Goal: Task Accomplishment & Management: Manage account settings

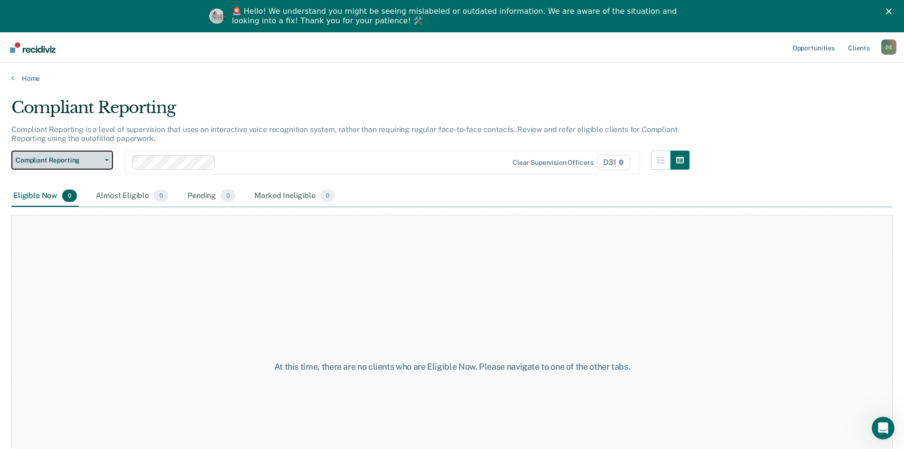
click at [68, 167] on button "Compliant Reporting" at bounding box center [62, 160] width 102 height 19
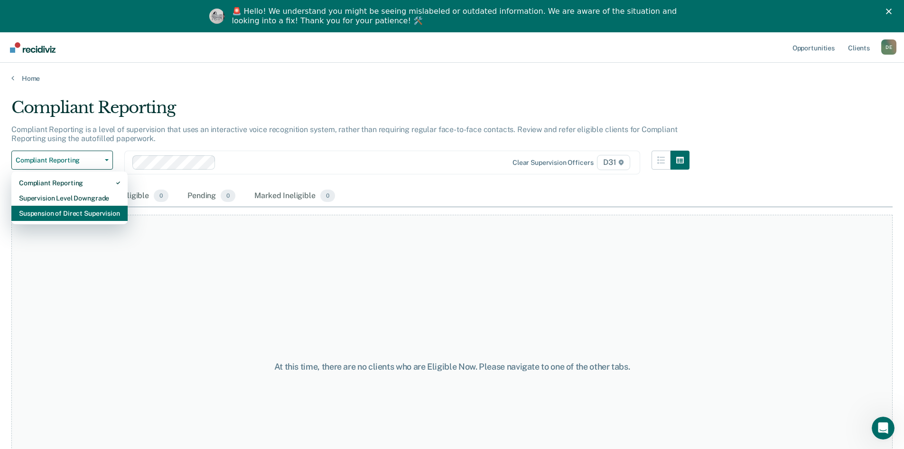
click at [68, 209] on div "Suspension of Direct Supervision" at bounding box center [69, 213] width 101 height 15
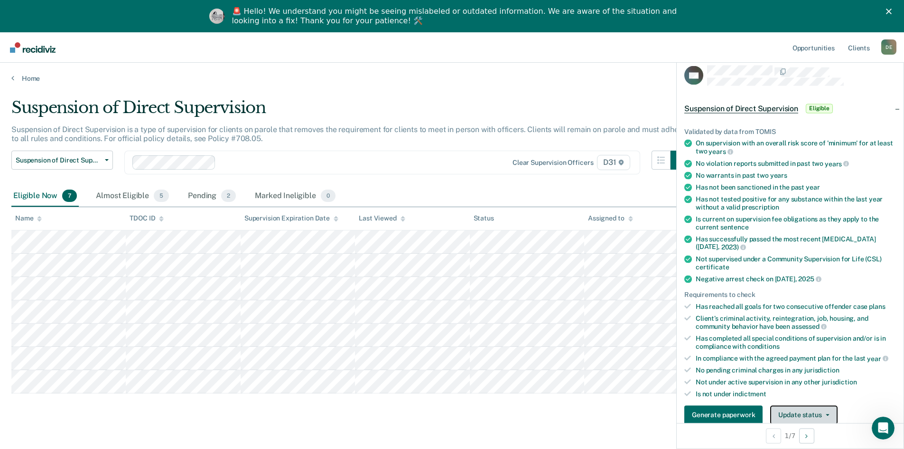
click at [803, 414] on button "Update status" at bounding box center [804, 414] width 67 height 19
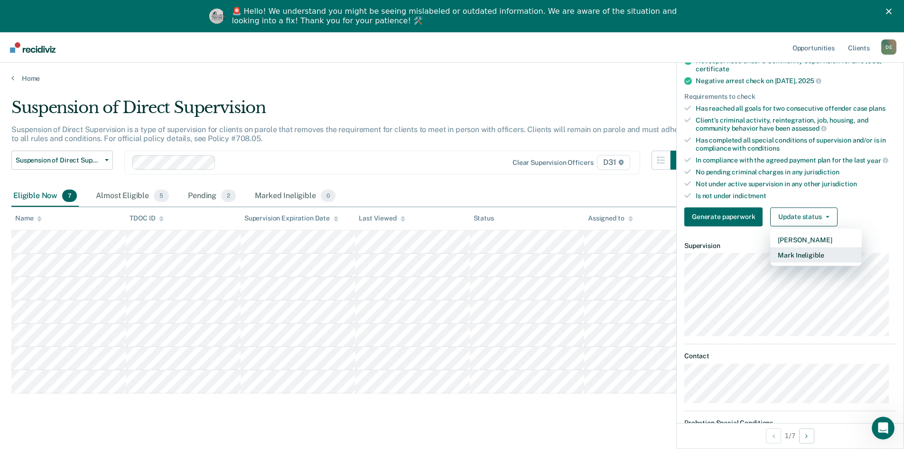
click at [808, 251] on button "Mark Ineligible" at bounding box center [817, 254] width 92 height 15
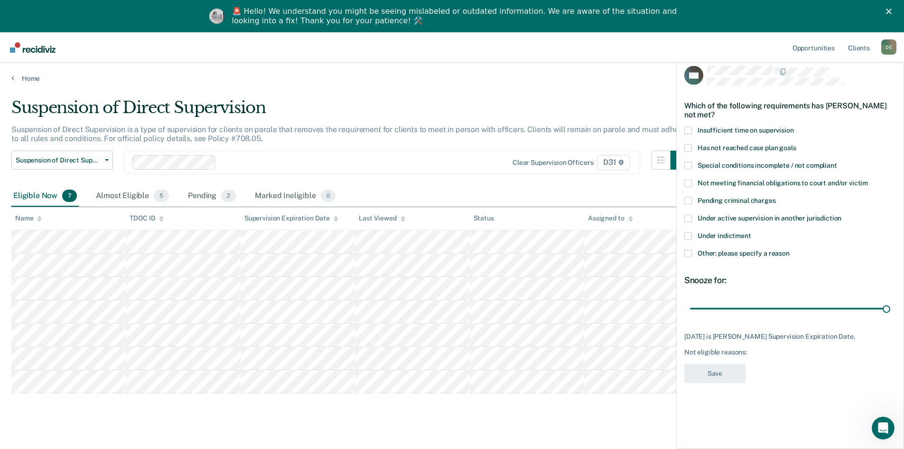
scroll to position [0, 0]
click at [688, 253] on span at bounding box center [689, 253] width 8 height 8
click at [790, 249] on input "Other: please specify a reason" at bounding box center [790, 249] width 0 height 0
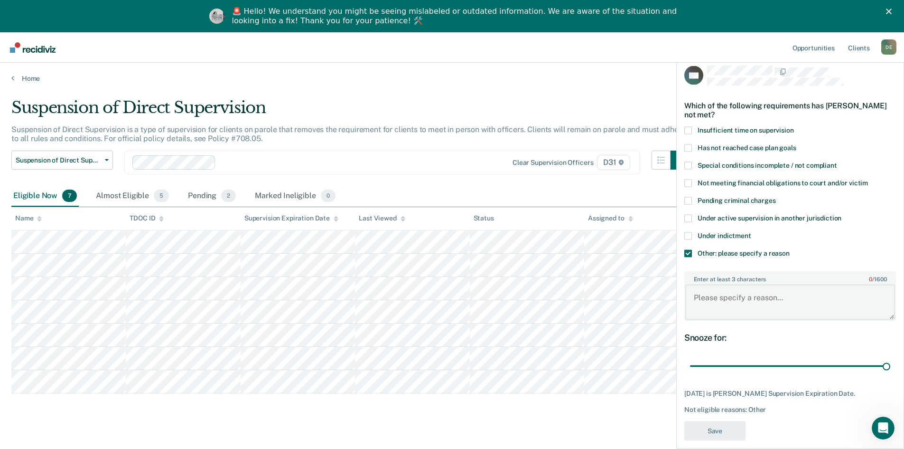
click at [736, 299] on textarea "Enter at least 3 characters 0 / 1600" at bounding box center [791, 301] width 210 height 35
type textarea "expires in September"
click at [726, 430] on button "Save" at bounding box center [715, 430] width 61 height 19
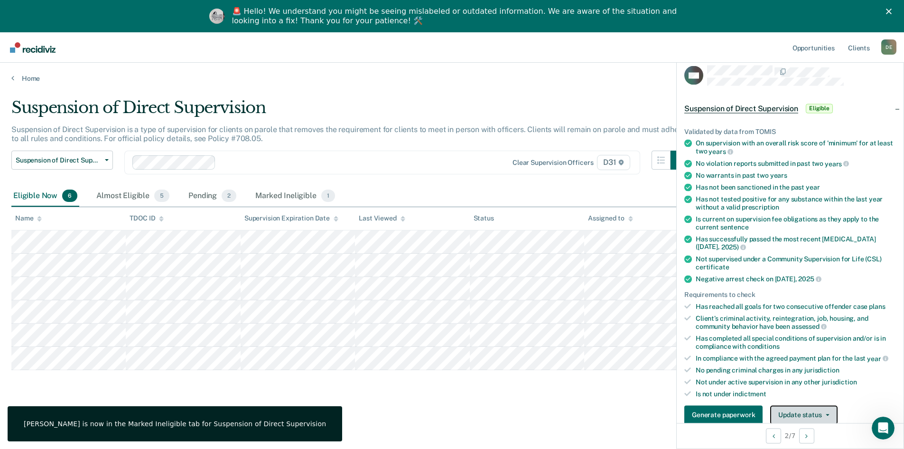
click at [821, 412] on button "Update status" at bounding box center [804, 414] width 67 height 19
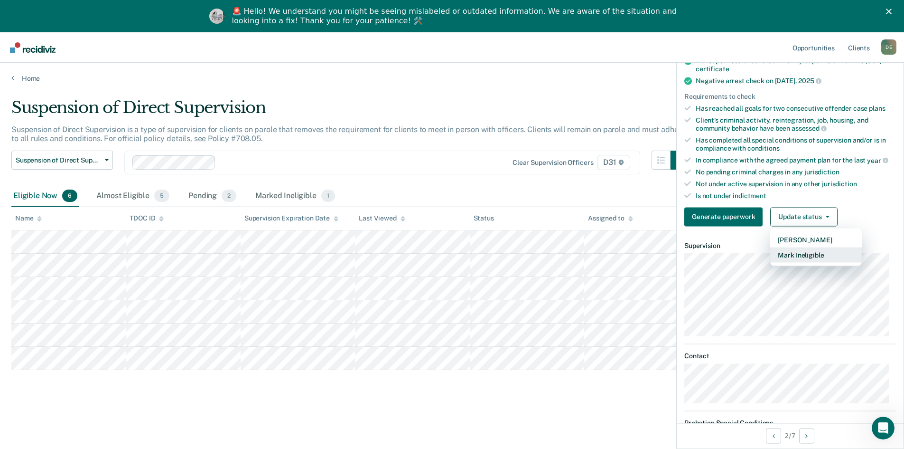
click at [796, 259] on button "Mark Ineligible" at bounding box center [817, 254] width 92 height 15
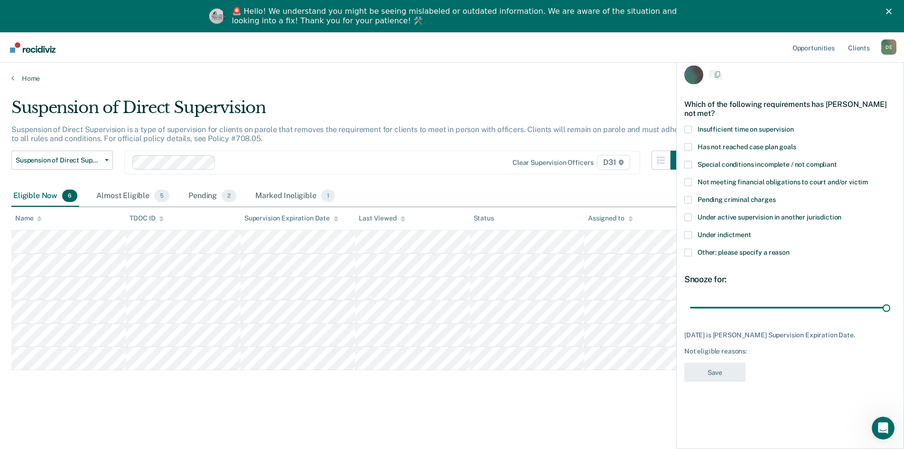
scroll to position [0, 0]
click at [687, 250] on span at bounding box center [689, 253] width 8 height 8
click at [790, 249] on input "Other: please specify a reason" at bounding box center [790, 249] width 0 height 0
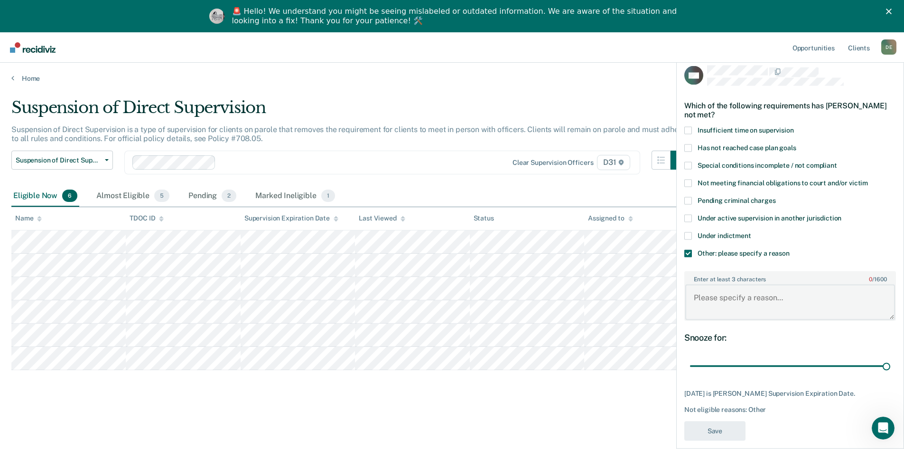
click at [732, 298] on textarea "Enter at least 3 characters 0 / 1600" at bounding box center [791, 301] width 210 height 35
type textarea "Expiring in October"
click at [714, 432] on button "Save" at bounding box center [715, 430] width 61 height 19
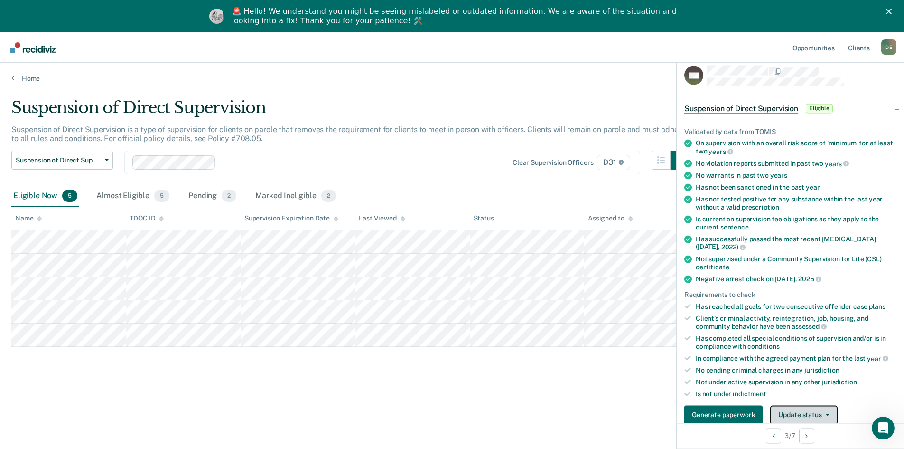
click at [781, 409] on button "Update status" at bounding box center [804, 414] width 67 height 19
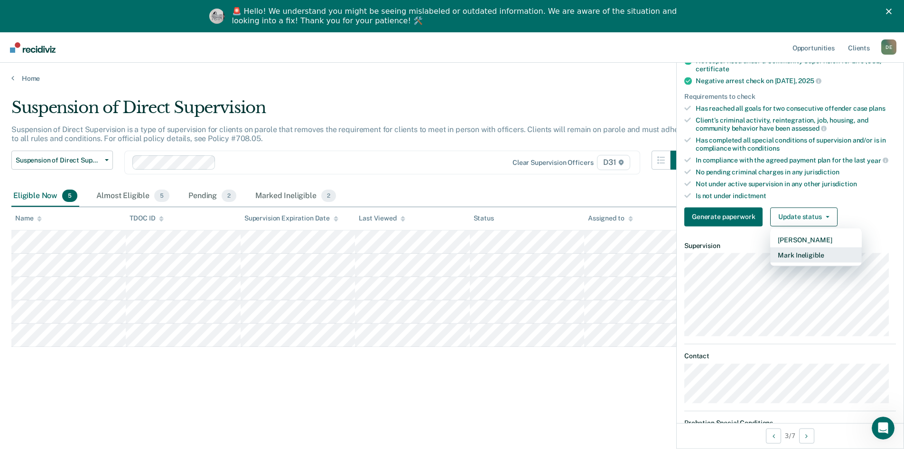
click at [825, 256] on button "Mark Ineligible" at bounding box center [817, 254] width 92 height 15
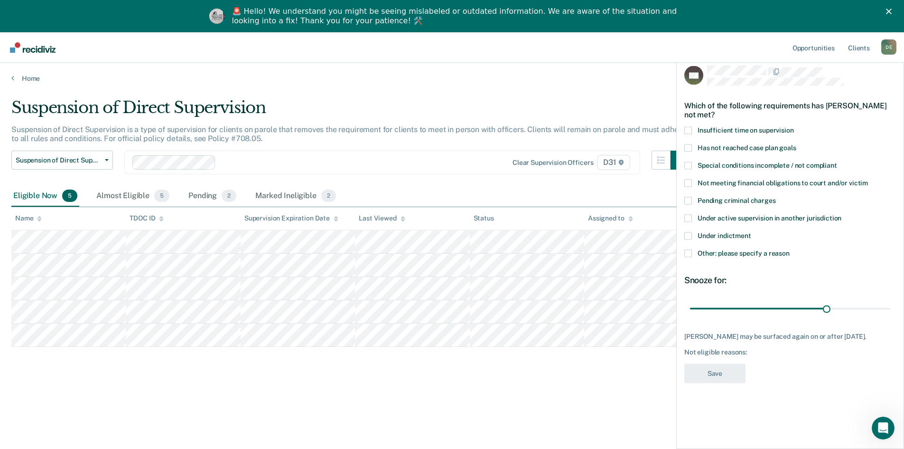
scroll to position [0, 0]
click at [688, 251] on span at bounding box center [689, 253] width 8 height 8
click at [790, 249] on input "Other: please specify a reason" at bounding box center [790, 249] width 0 height 0
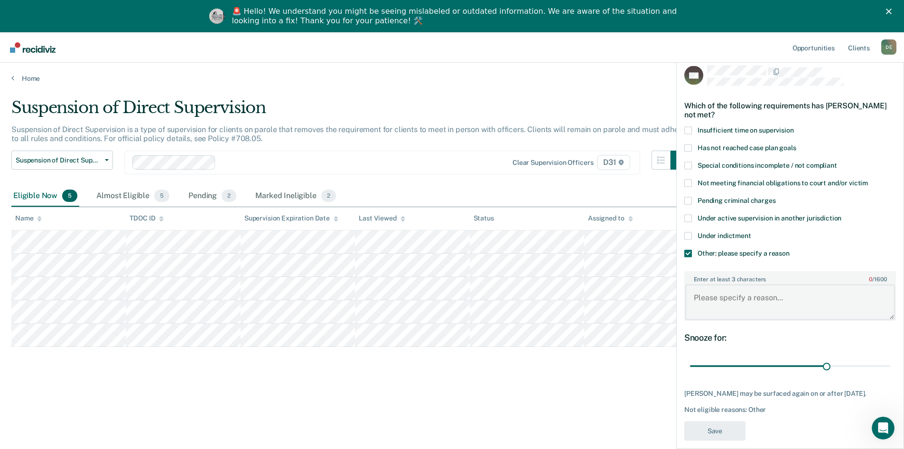
click at [709, 295] on textarea "Enter at least 3 characters 0 / 1600" at bounding box center [791, 301] width 210 height 35
type textarea "expiring [DATE]"
click at [721, 438] on button "Save" at bounding box center [715, 430] width 61 height 19
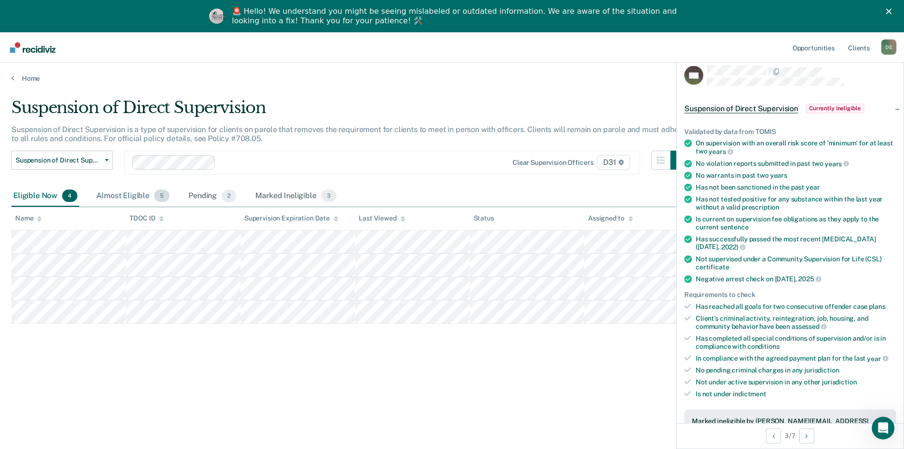
click at [121, 196] on div "Almost Eligible 5" at bounding box center [132, 196] width 77 height 21
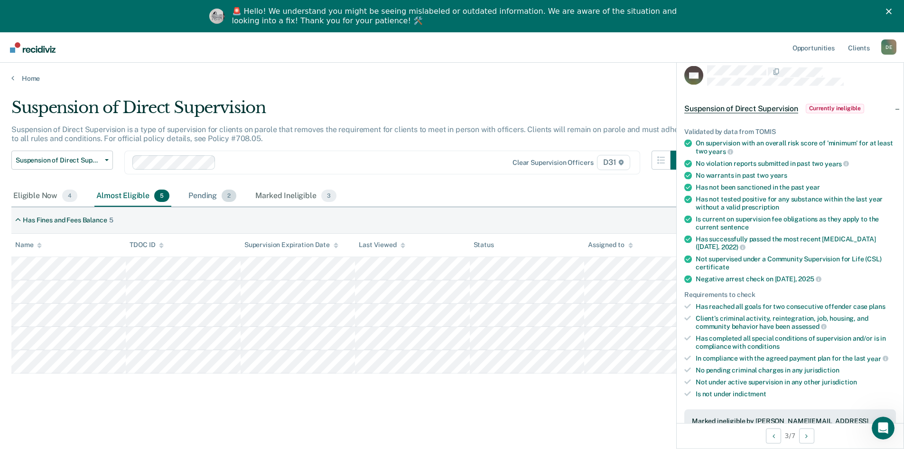
click at [219, 193] on div "Pending 2" at bounding box center [213, 196] width 52 height 21
